Goal: Task Accomplishment & Management: Manage account settings

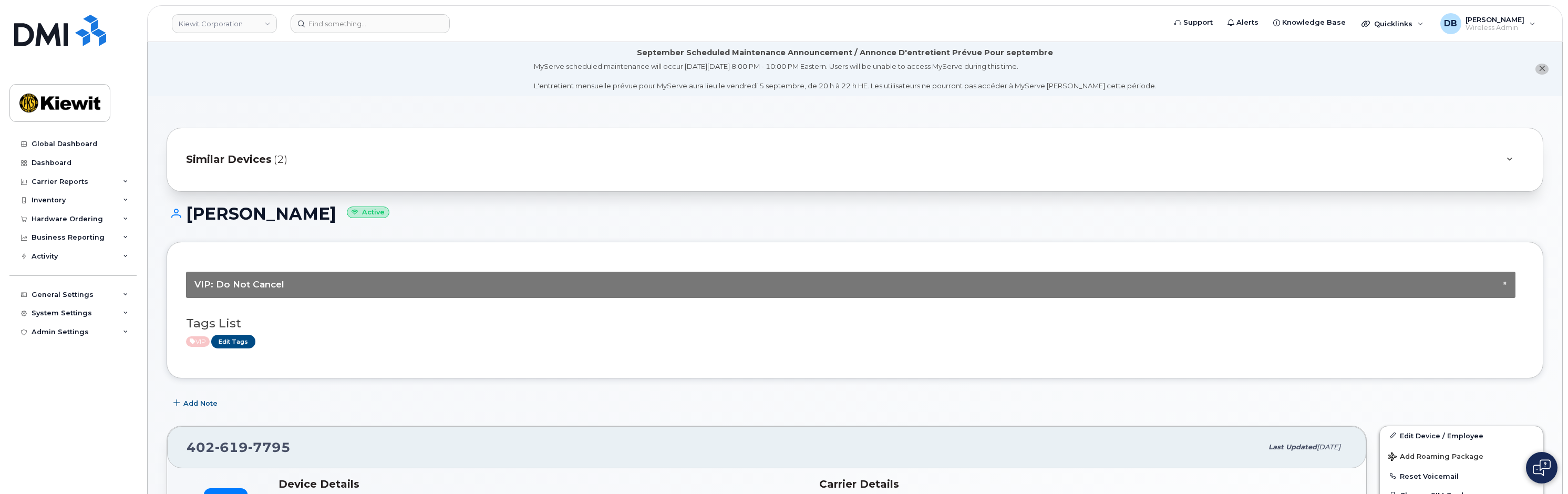
scroll to position [421, 0]
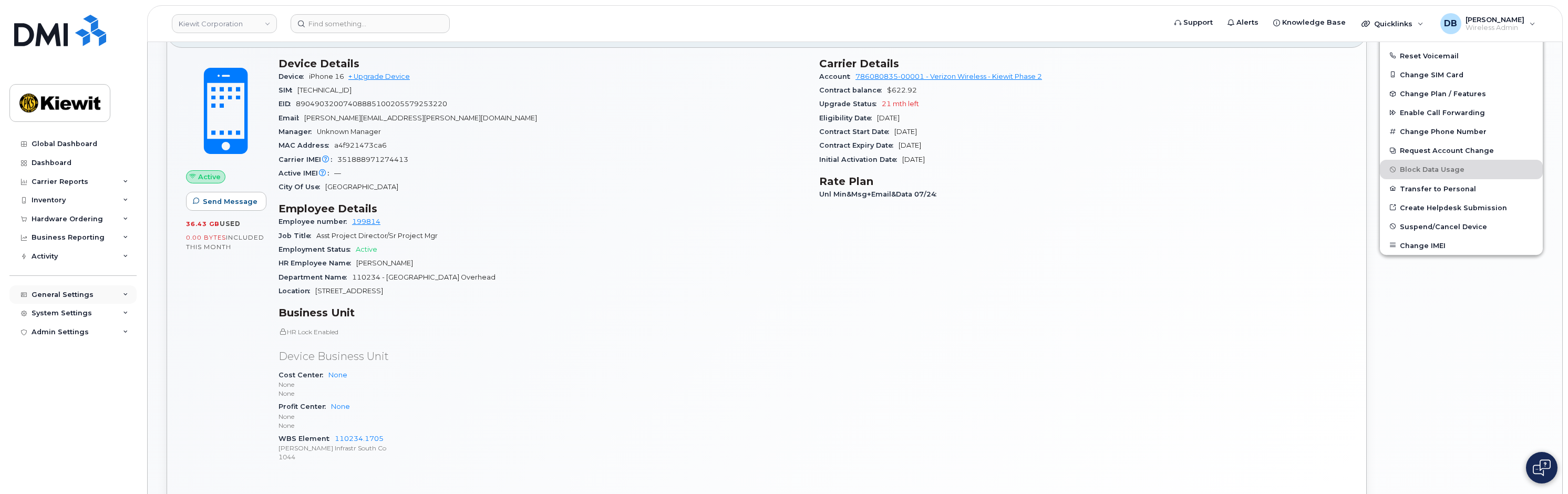
click at [66, 292] on div "General Settings" at bounding box center [63, 295] width 62 height 9
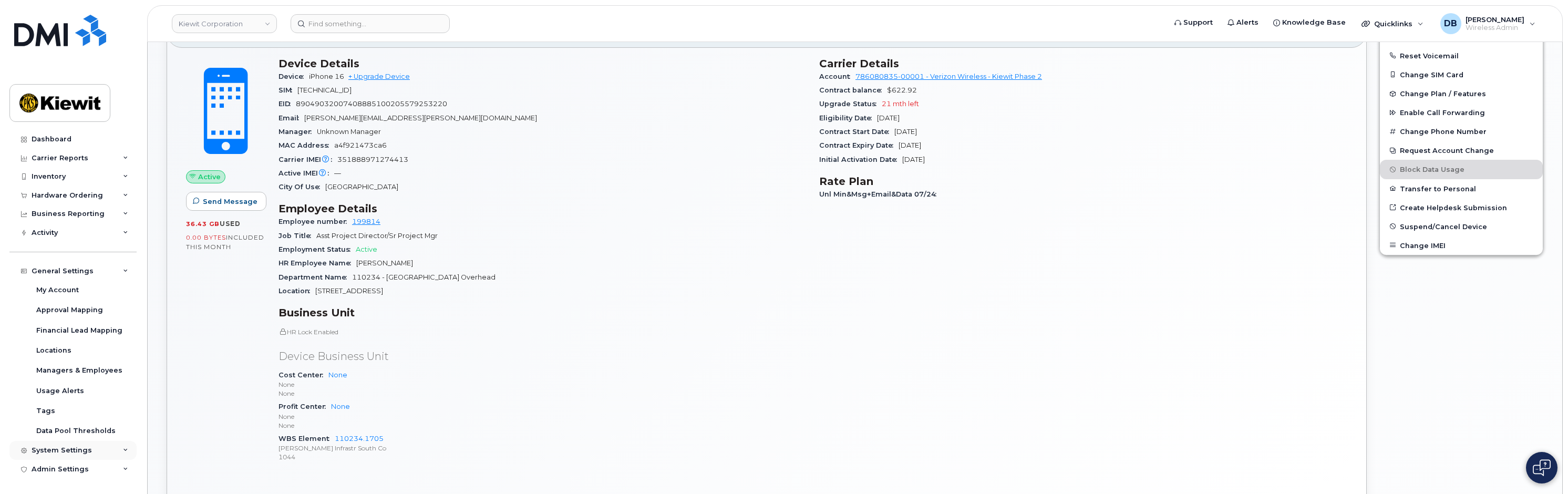
click at [66, 445] on div "System Settings" at bounding box center [73, 450] width 127 height 19
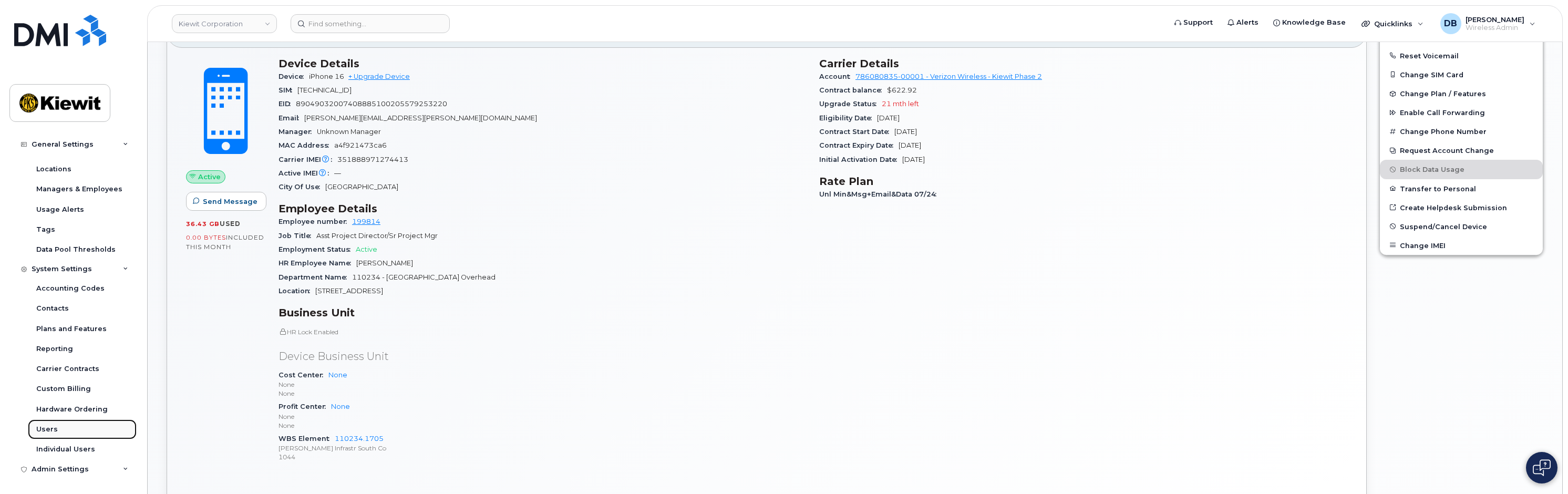
click at [50, 423] on link "Users" at bounding box center [82, 429] width 109 height 20
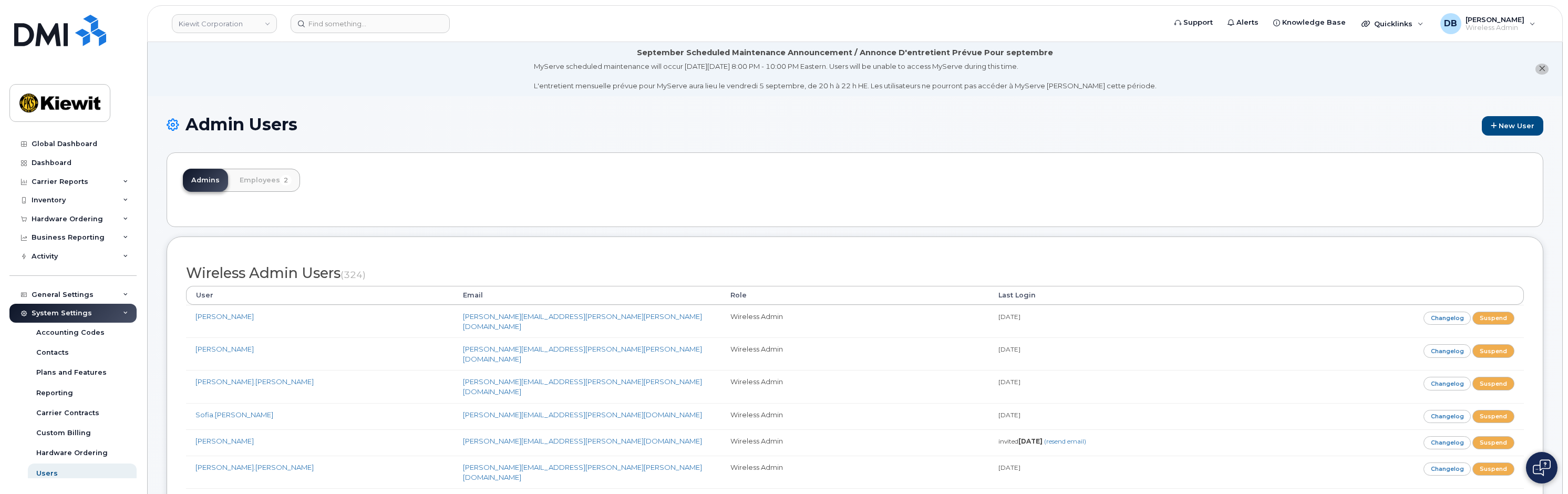
scroll to position [44, 0]
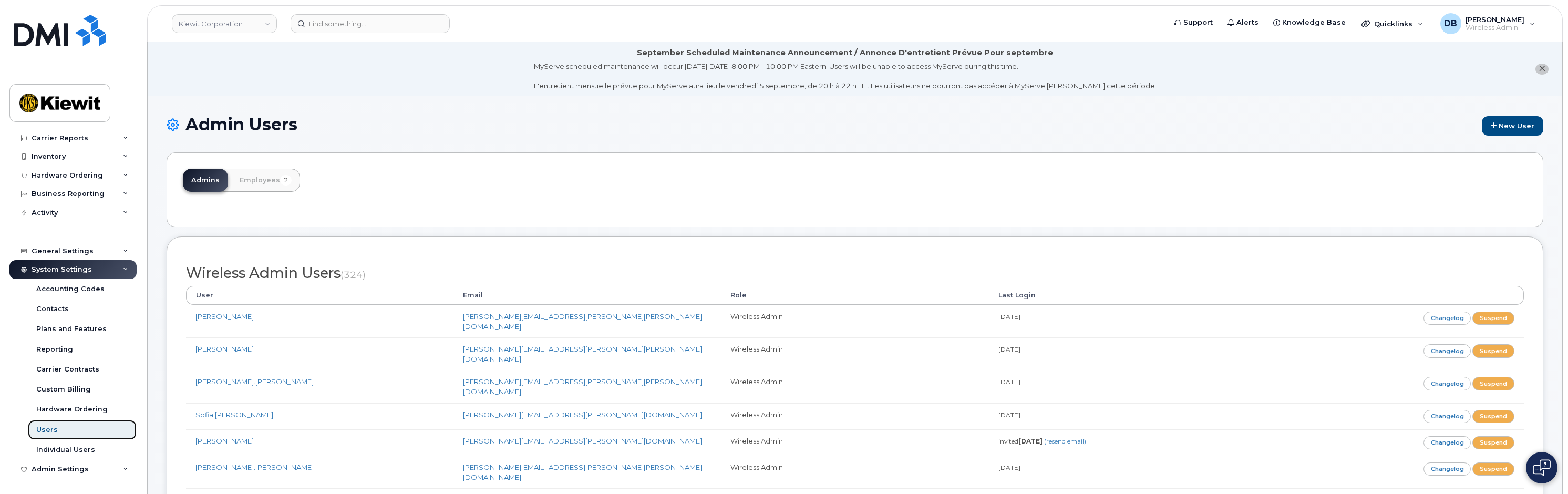
click at [53, 432] on div "Users" at bounding box center [47, 430] width 21 height 10
click at [248, 182] on link "Employees 2" at bounding box center [265, 180] width 69 height 23
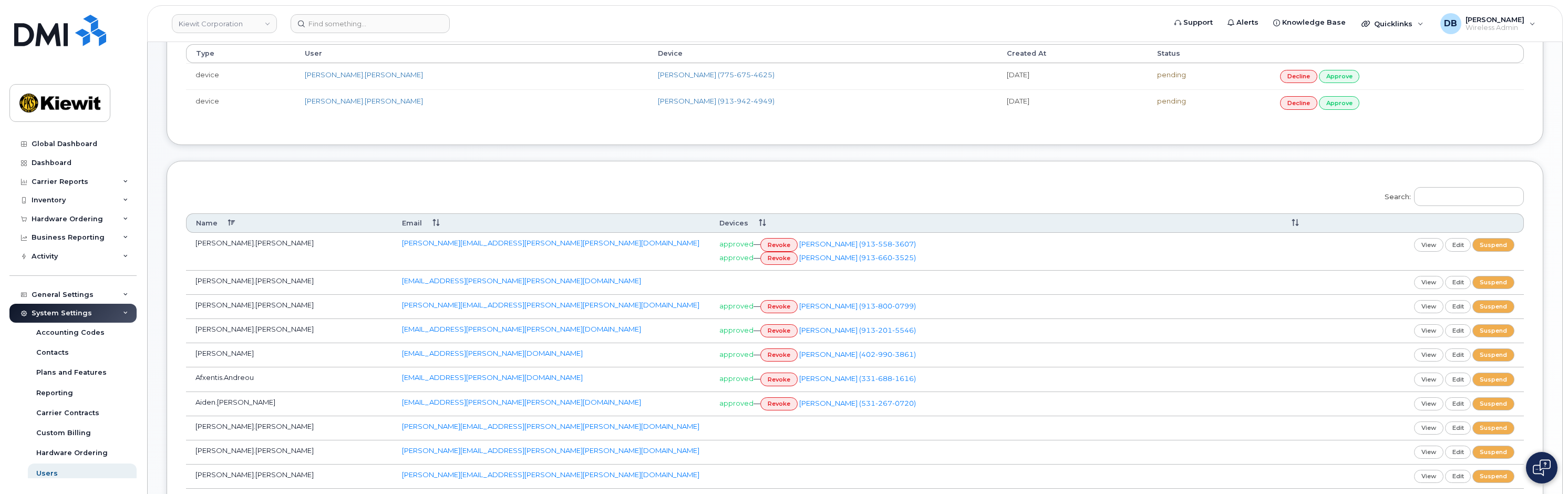
scroll to position [244, 0]
click at [1437, 191] on input "Search:" at bounding box center [1469, 194] width 110 height 19
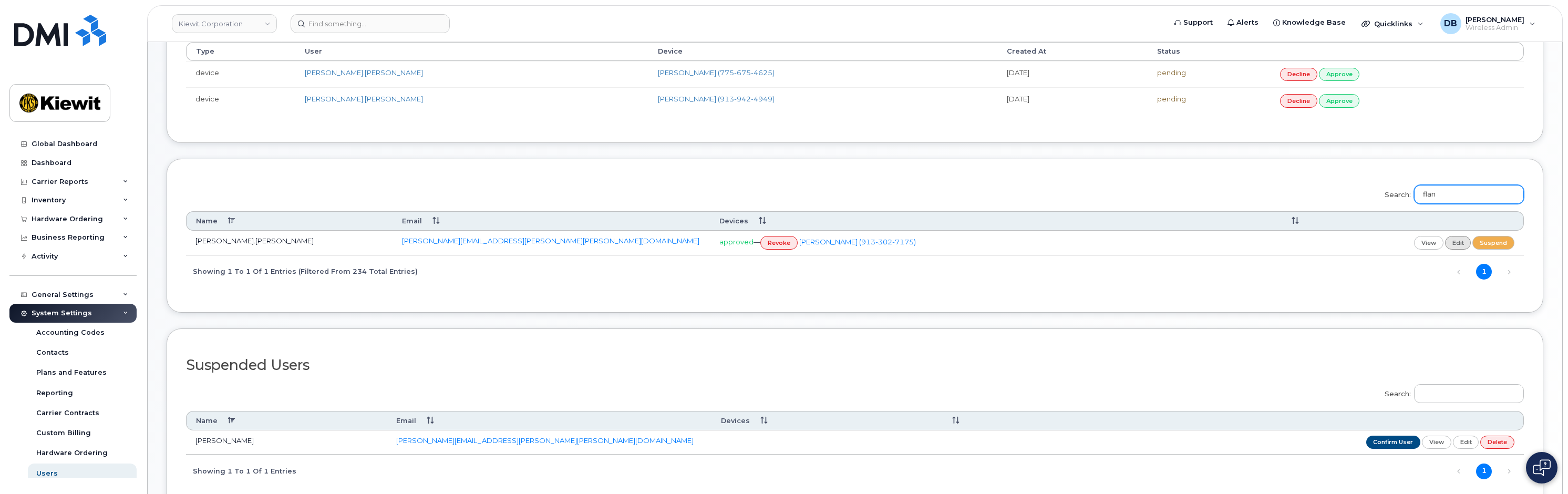
type input "flan"
click at [1461, 241] on link "edit" at bounding box center [1458, 243] width 26 height 13
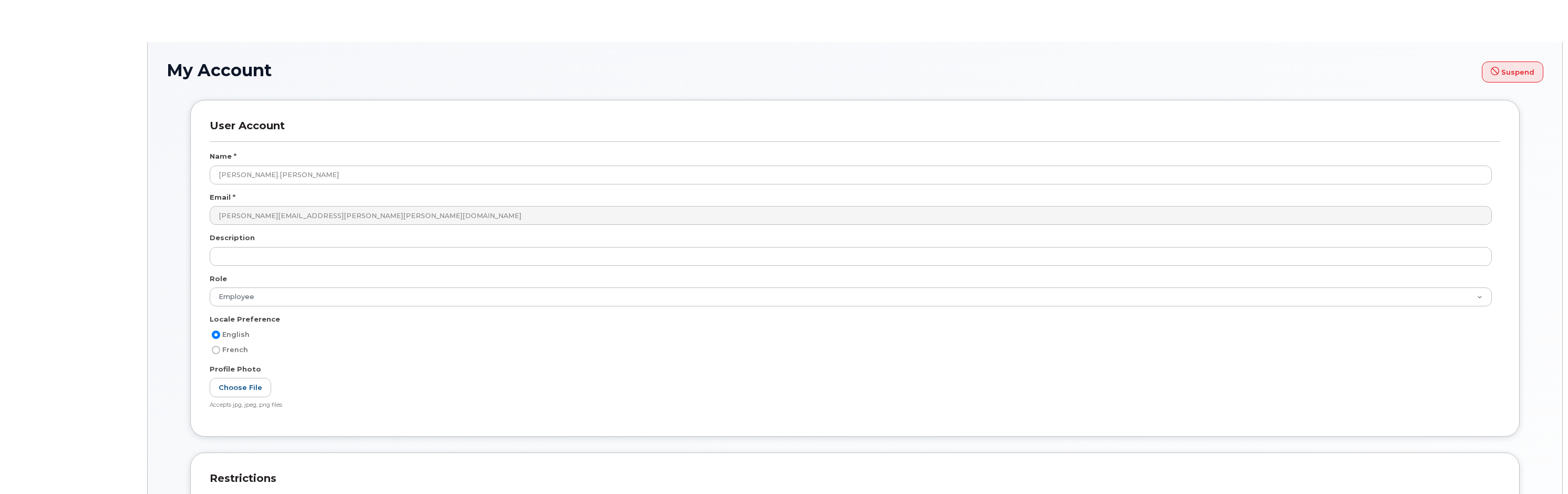
select select
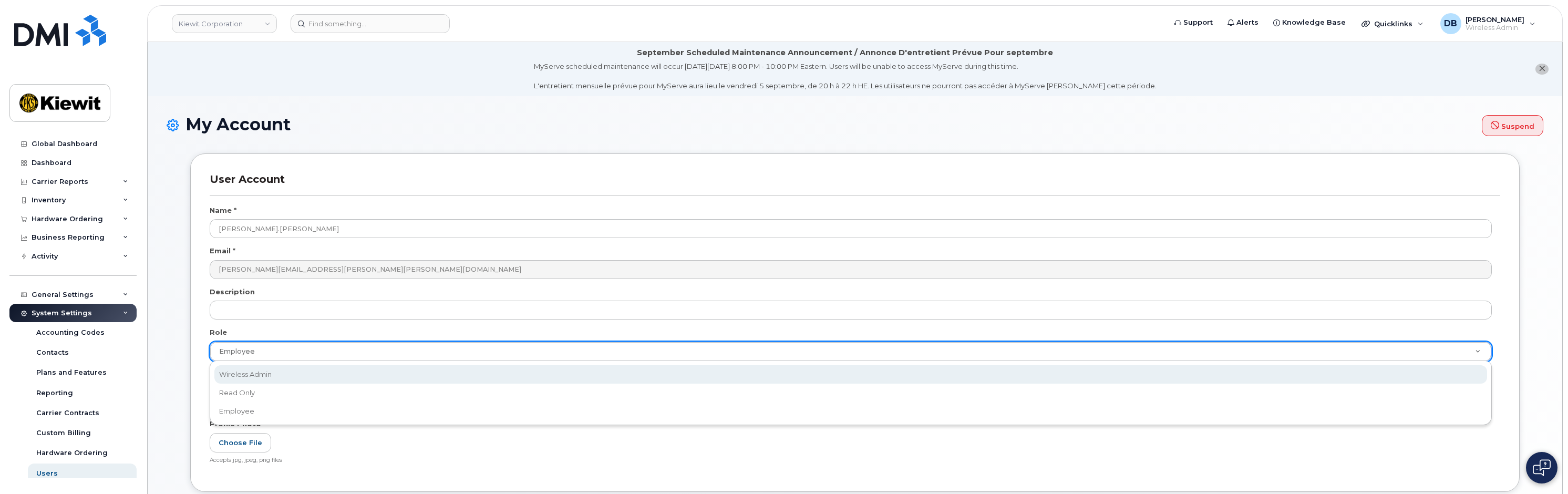
select select "wireless_admin"
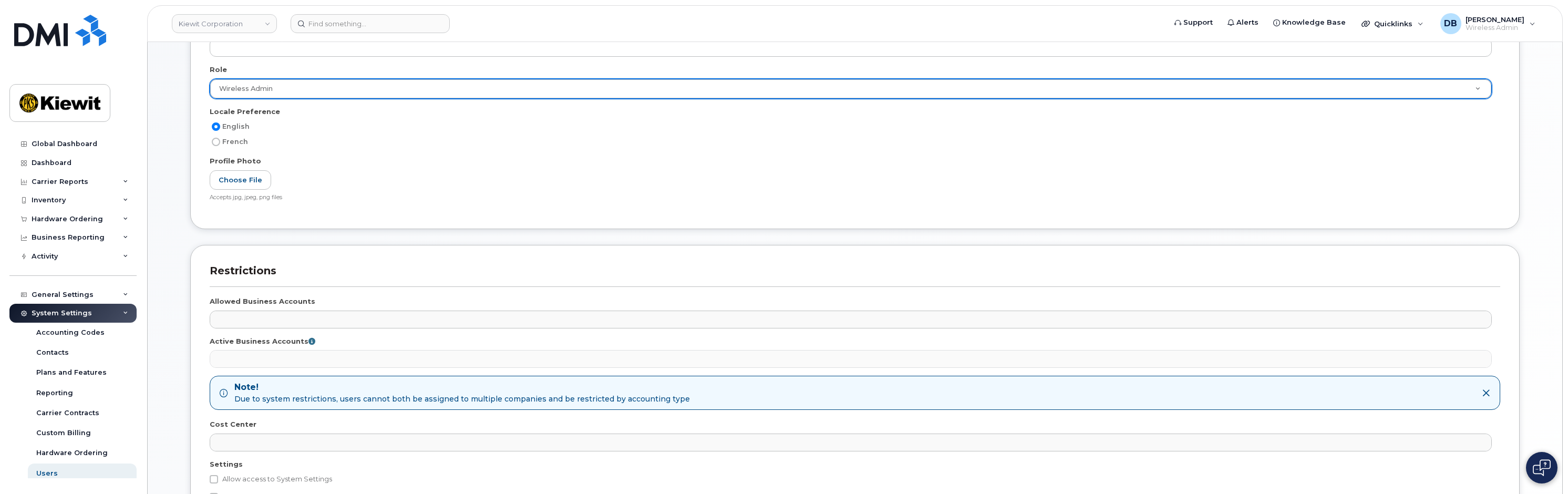
scroll to position [403, 0]
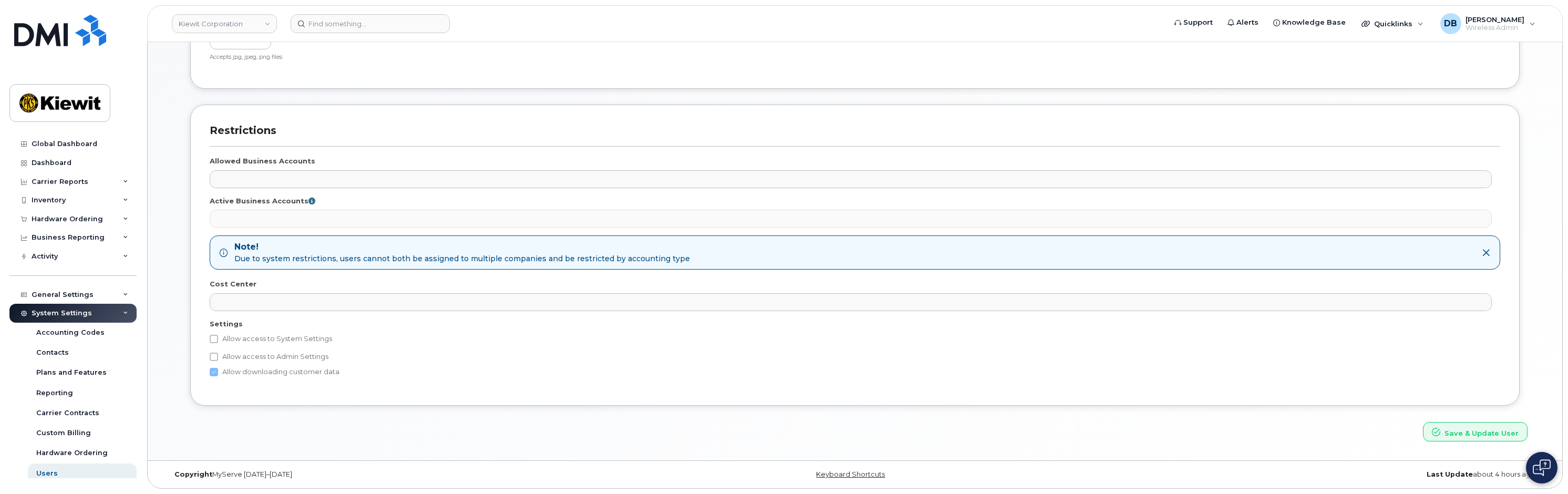
click at [216, 344] on label "Allow access to System Settings" at bounding box center [270, 339] width 122 height 13
click at [216, 344] on input "Allow access to System Settings" at bounding box center [214, 339] width 9 height 9
checkbox input "true"
click at [1451, 482] on button "Save & Update User" at bounding box center [1475, 485] width 105 height 19
